Goal: Find specific page/section: Find specific page/section

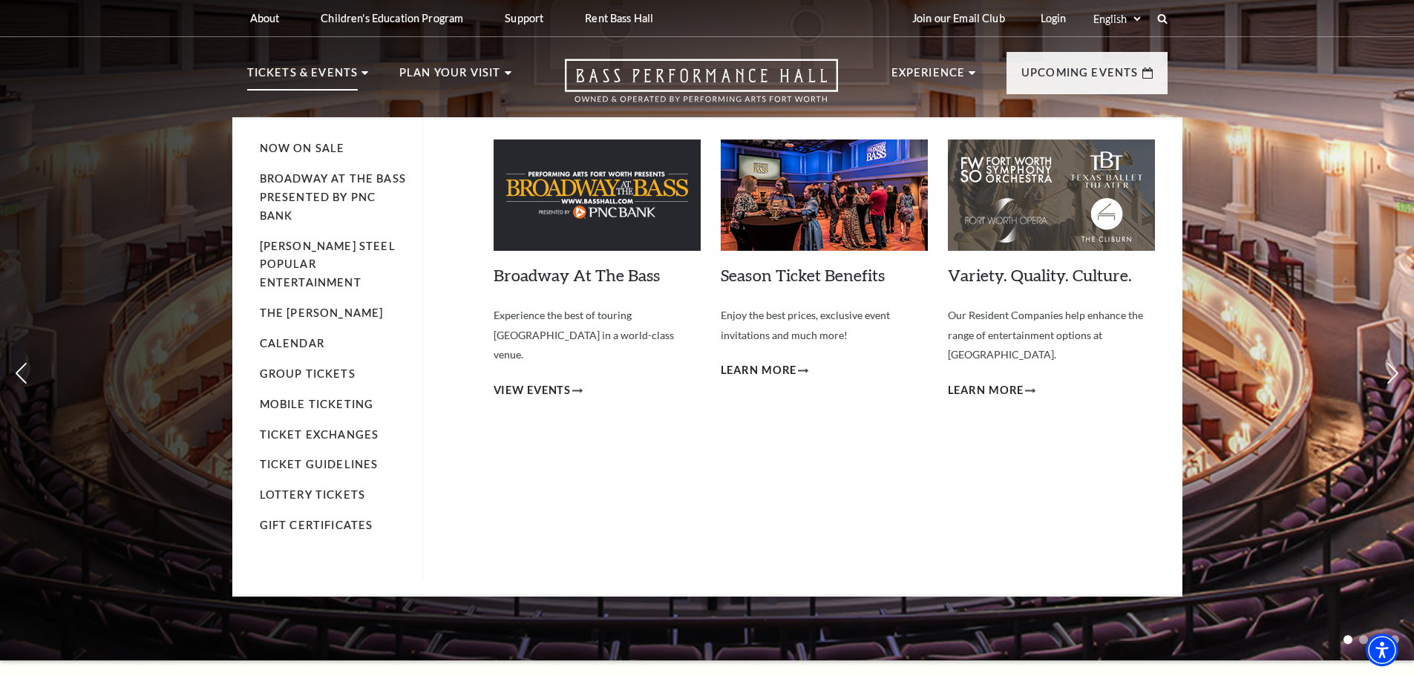
click at [330, 70] on p "Tickets & Events" at bounding box center [302, 77] width 111 height 27
click at [287, 337] on link "Calendar" at bounding box center [292, 343] width 65 height 13
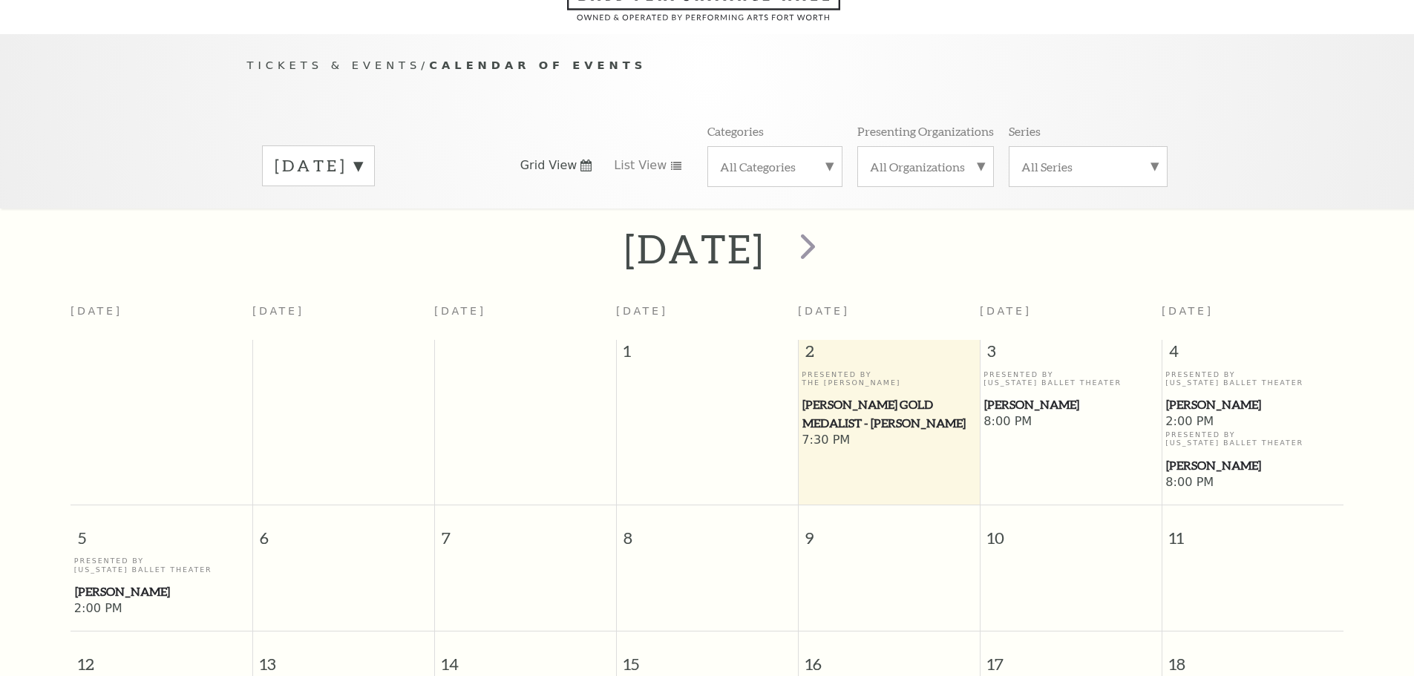
scroll to position [131, 0]
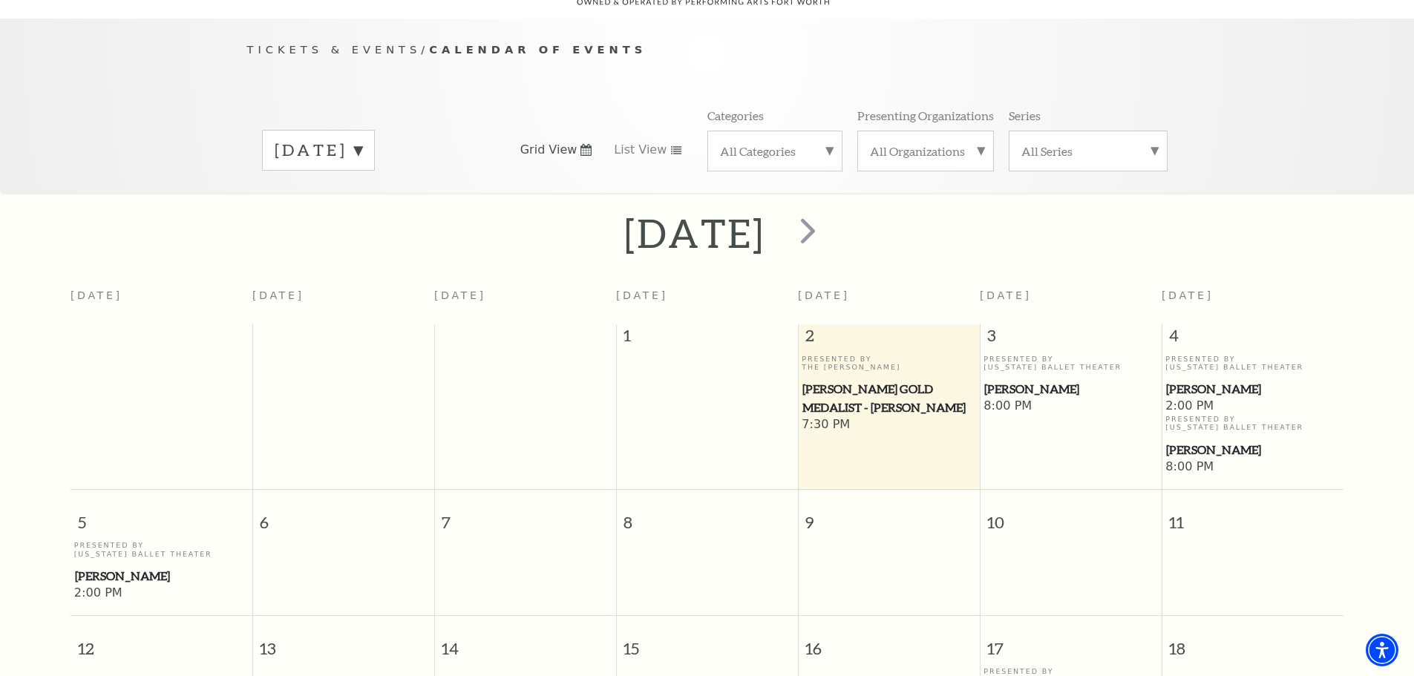
click at [362, 139] on label "October 2025" at bounding box center [319, 150] width 88 height 23
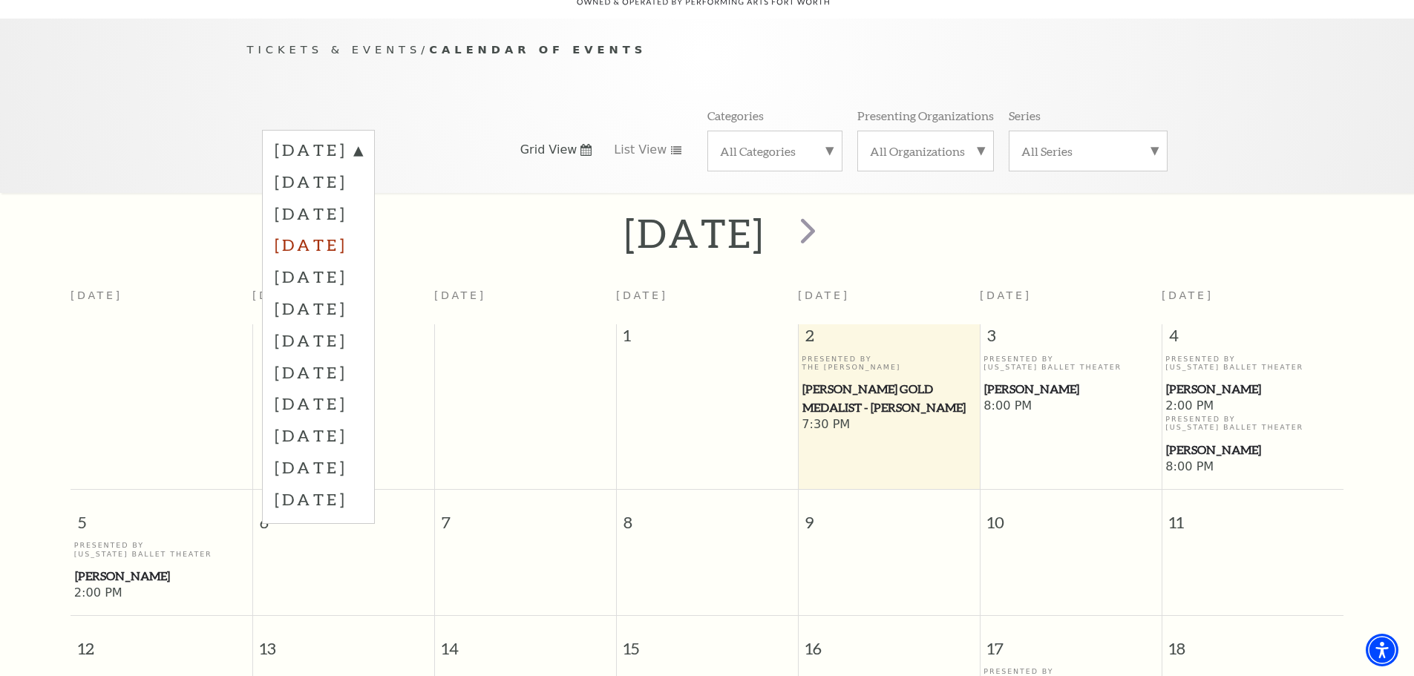
click at [362, 229] on label "January 2026" at bounding box center [319, 245] width 88 height 32
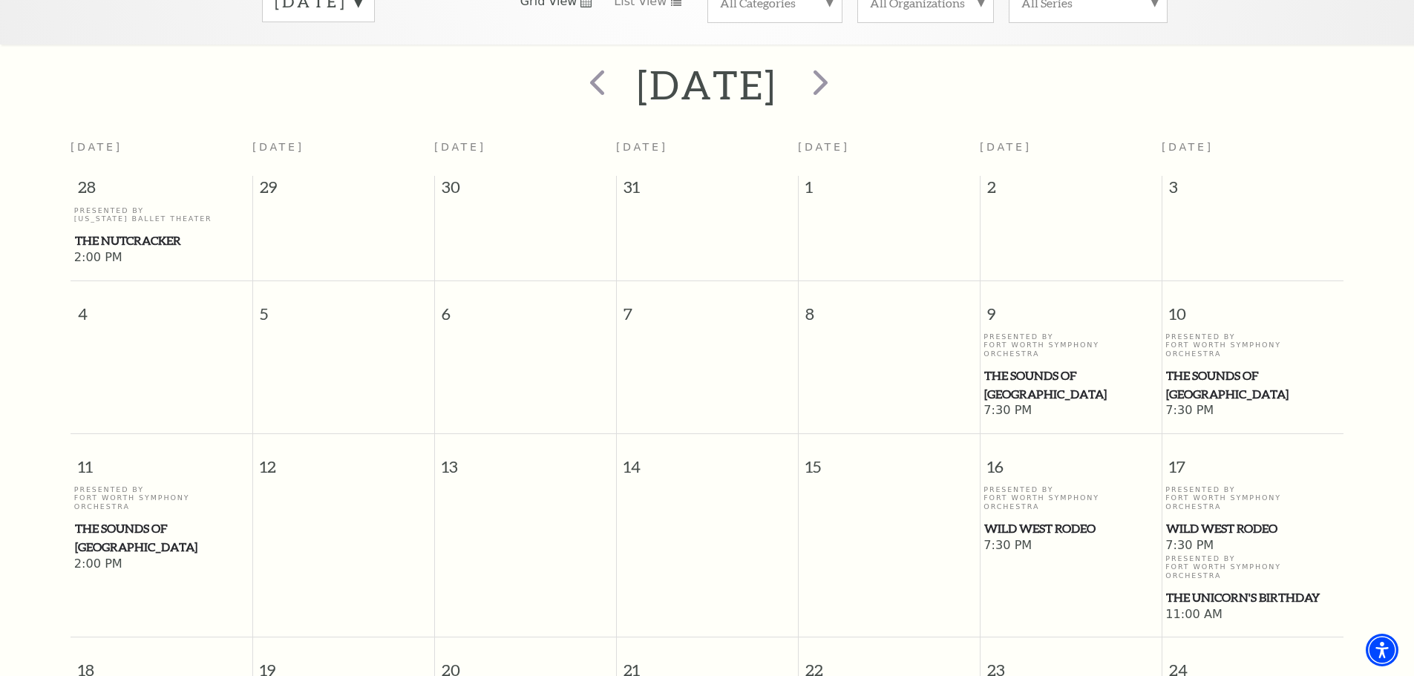
scroll to position [57, 0]
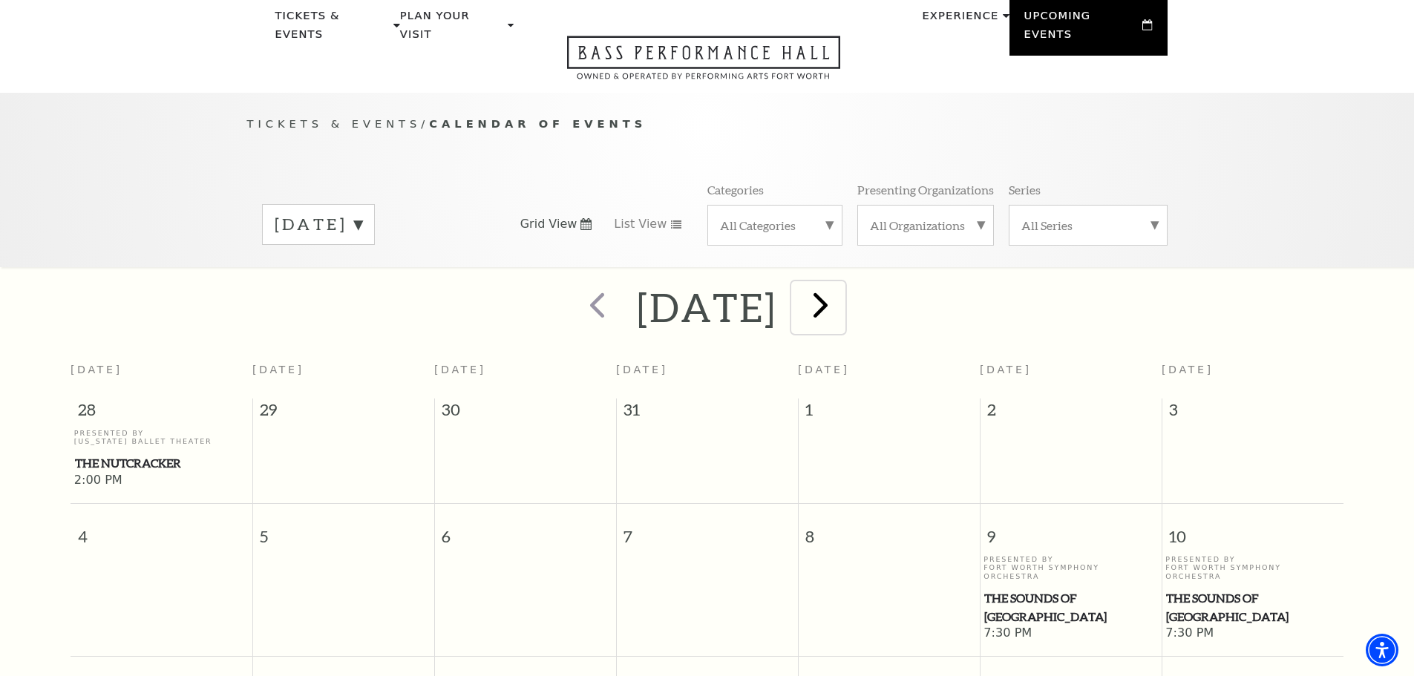
click at [842, 297] on span "next" at bounding box center [820, 305] width 42 height 42
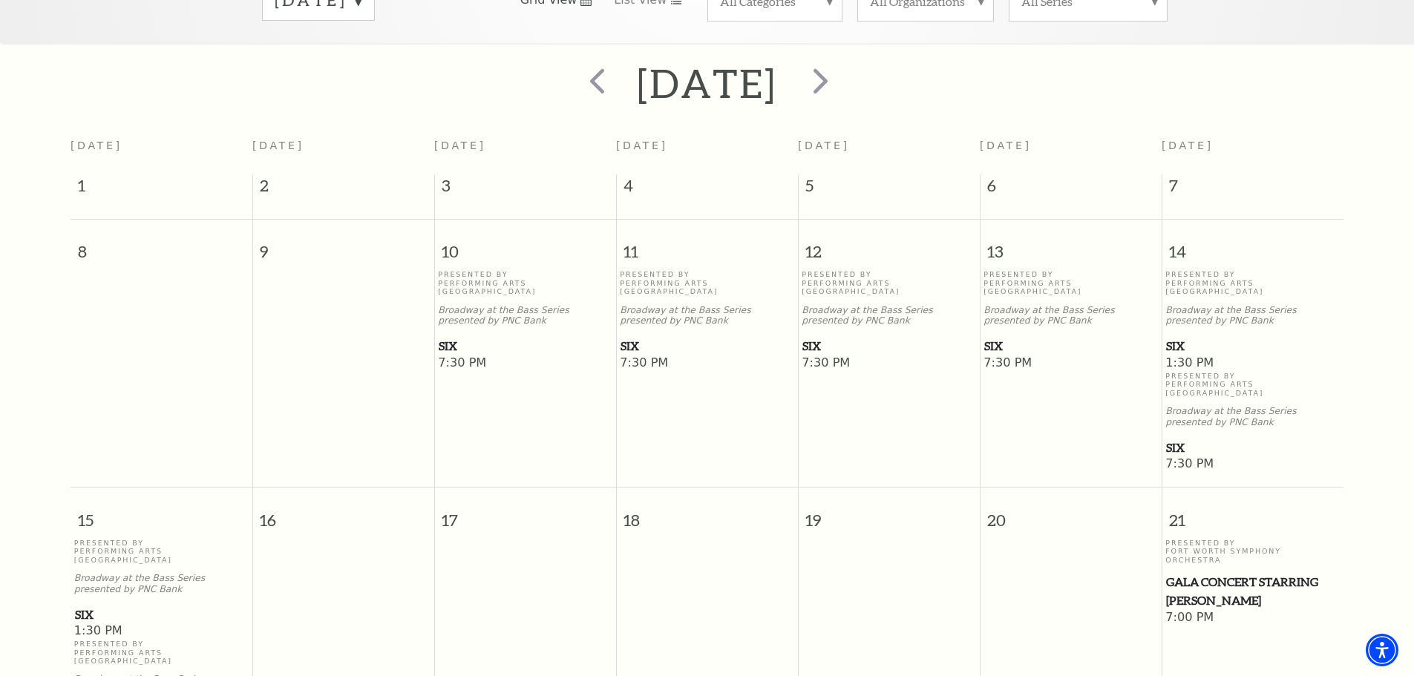
scroll to position [0, 0]
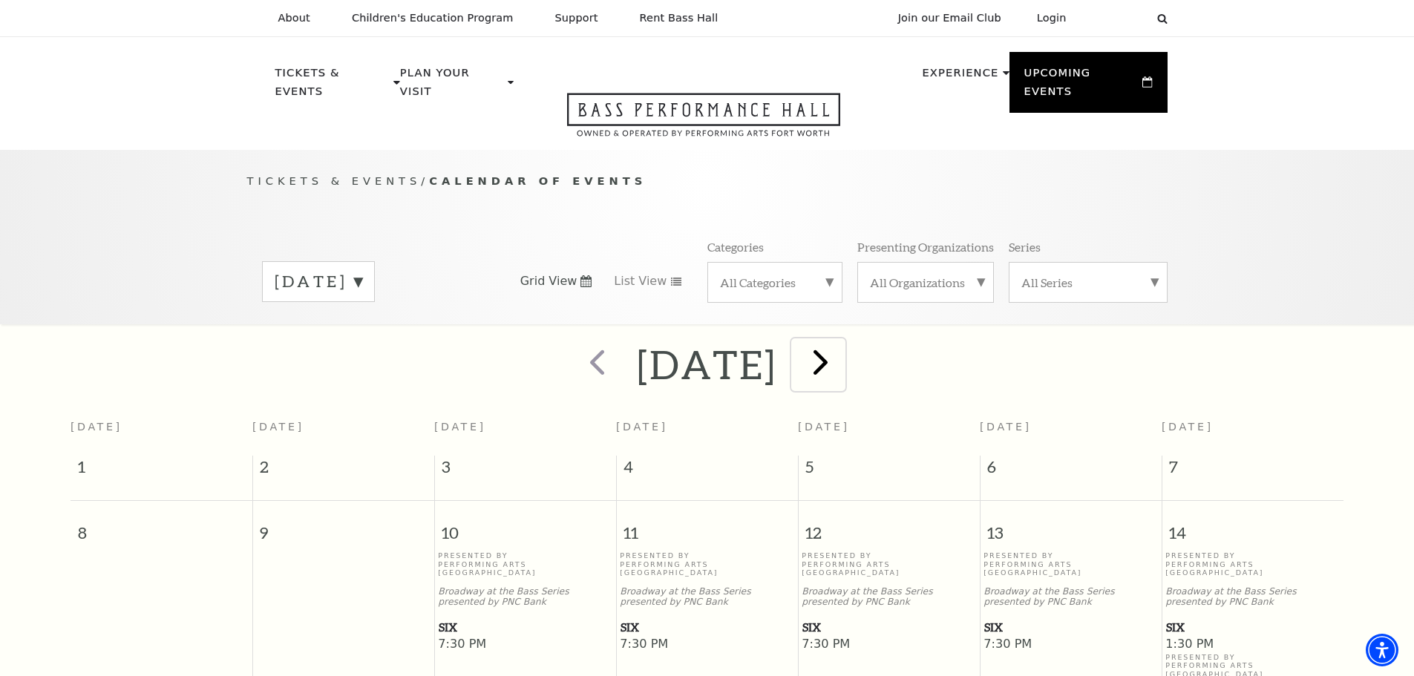
click at [842, 341] on span "next" at bounding box center [820, 362] width 42 height 42
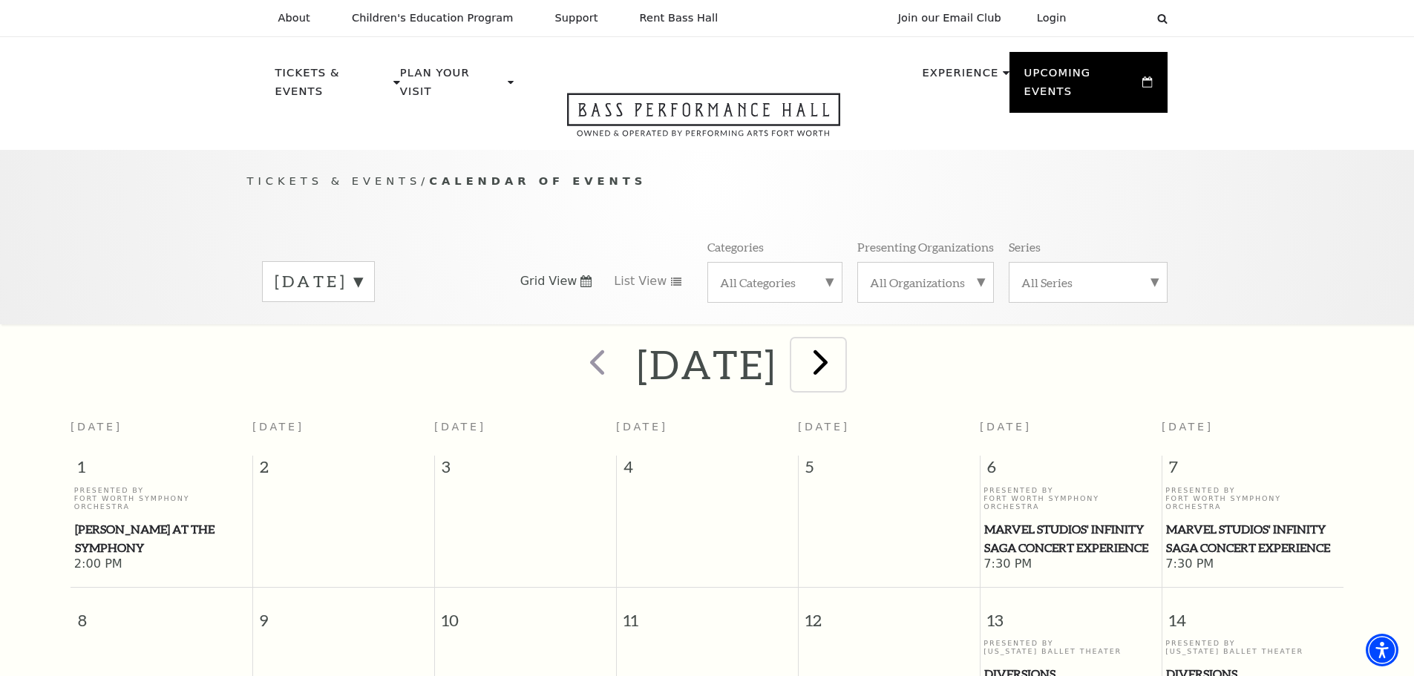
click at [842, 341] on span "next" at bounding box center [820, 362] width 42 height 42
